Goal: Book appointment/travel/reservation

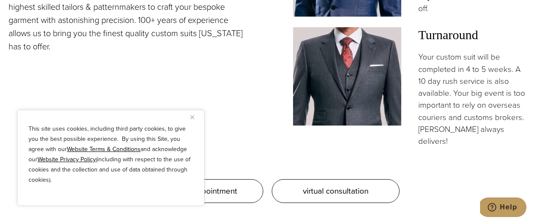
scroll to position [736, 0]
click at [196, 116] on button "Close" at bounding box center [195, 117] width 10 height 10
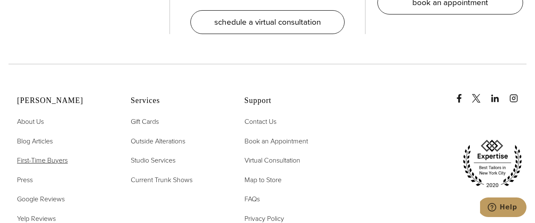
scroll to position [4426, 0]
click at [61, 155] on span "First-Time Buyers" at bounding box center [42, 160] width 51 height 10
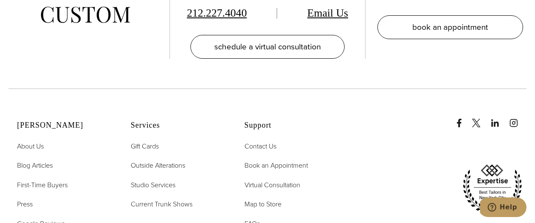
scroll to position [1586, 0]
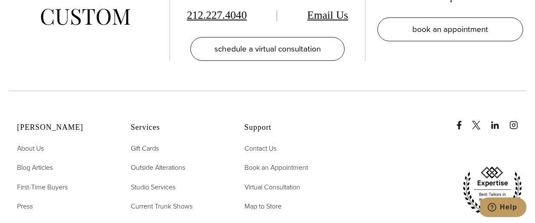
click at [49, 221] on span "Google Reviews" at bounding box center [41, 226] width 48 height 10
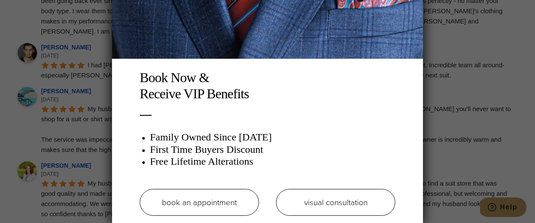
scroll to position [30, 0]
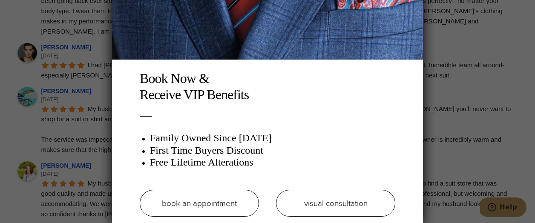
click at [217, 197] on link "book an appointment" at bounding box center [199, 203] width 119 height 27
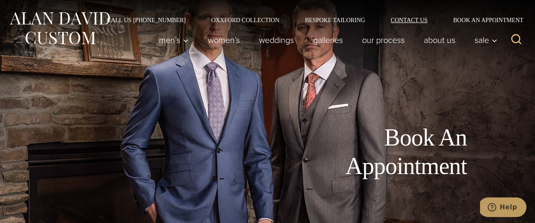
click at [417, 20] on link "Contact Us" at bounding box center [409, 20] width 63 height 6
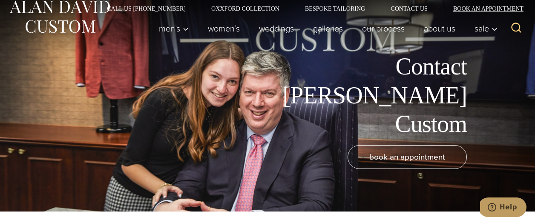
scroll to position [14, 0]
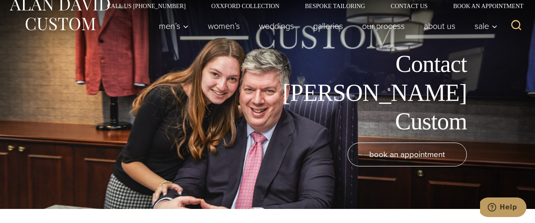
click at [484, 12] on div "Call Us (212) 227-4040 Oxxford Collection Bespoke Tailoring Contact Us Book an …" at bounding box center [267, 19] width 535 height 66
click at [482, 7] on link "Book an Appointment" at bounding box center [483, 6] width 86 height 6
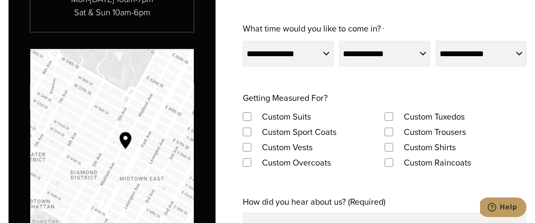
scroll to position [555, 0]
